Goal: Navigation & Orientation: Find specific page/section

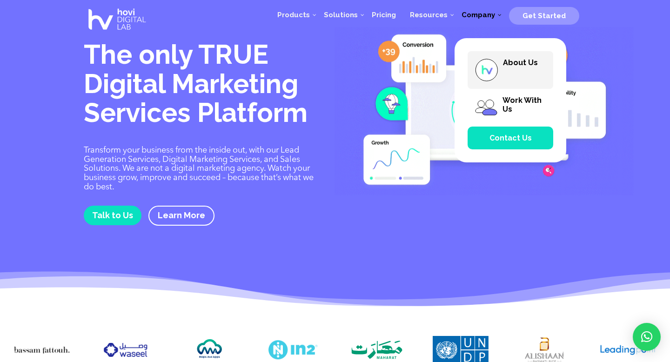
click at [514, 67] on span "About Us" at bounding box center [510, 70] width 86 height 38
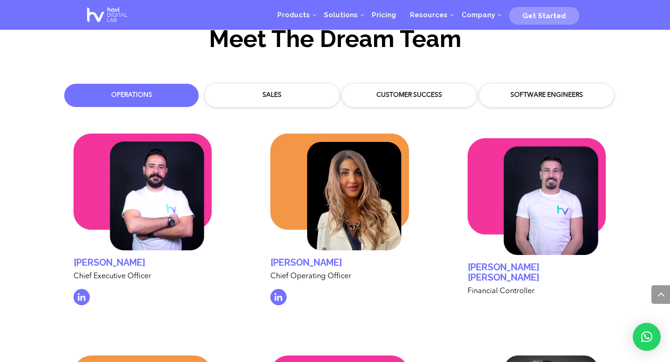
scroll to position [2742, 0]
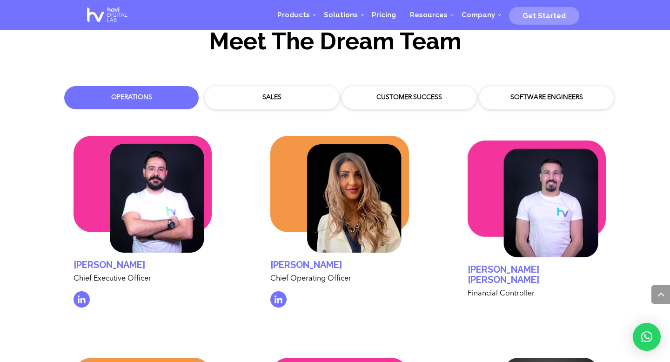
click at [278, 93] on div "Sales" at bounding box center [272, 97] width 120 height 9
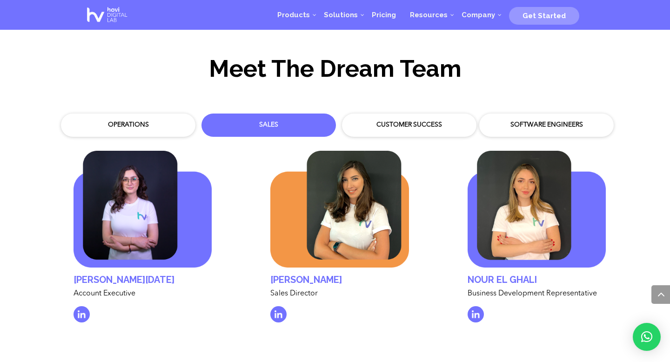
scroll to position [2715, 0]
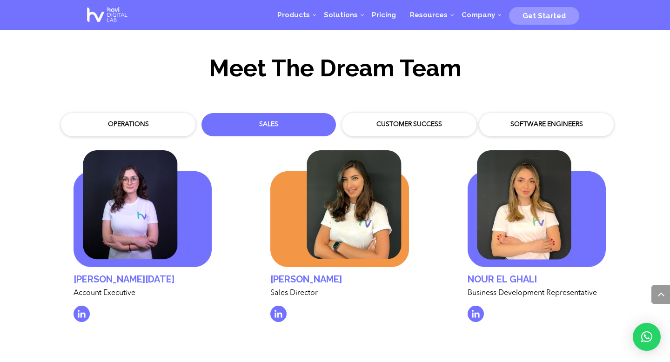
click at [414, 113] on div "Customer Success" at bounding box center [409, 124] width 134 height 23
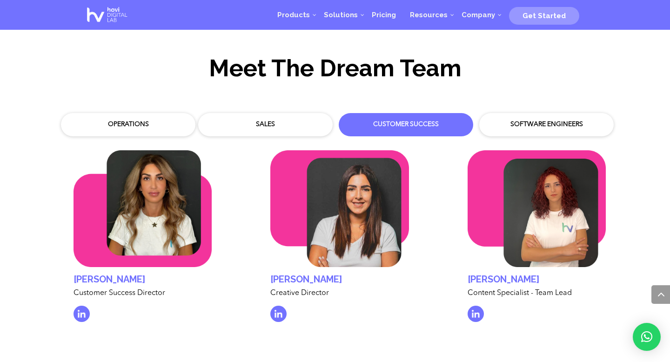
click at [523, 120] on div "Software Engineers" at bounding box center [546, 124] width 120 height 9
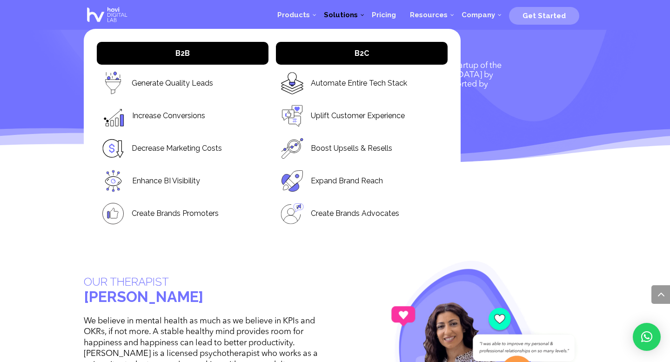
scroll to position [2276, 0]
